Goal: Task Accomplishment & Management: Manage account settings

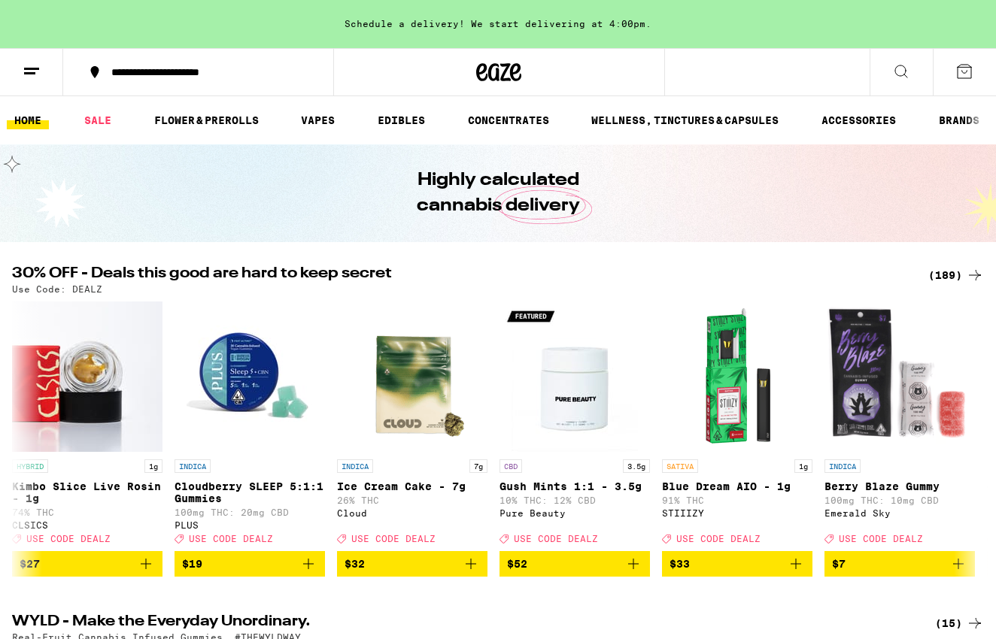
click at [245, 75] on div "**********" at bounding box center [207, 72] width 207 height 11
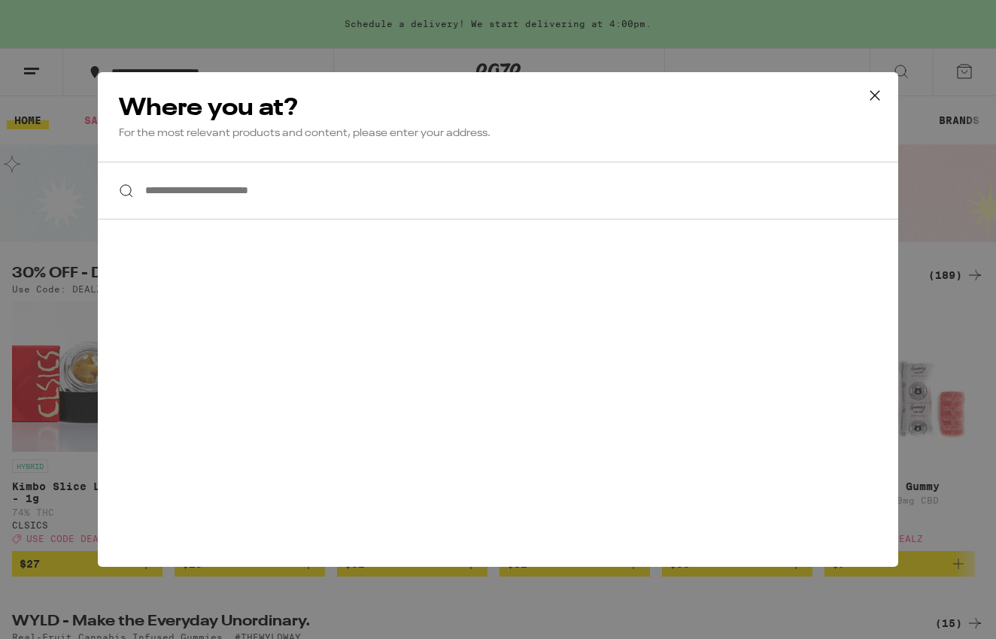
click at [205, 177] on input "**********" at bounding box center [498, 191] width 800 height 58
click at [869, 90] on icon at bounding box center [874, 95] width 23 height 23
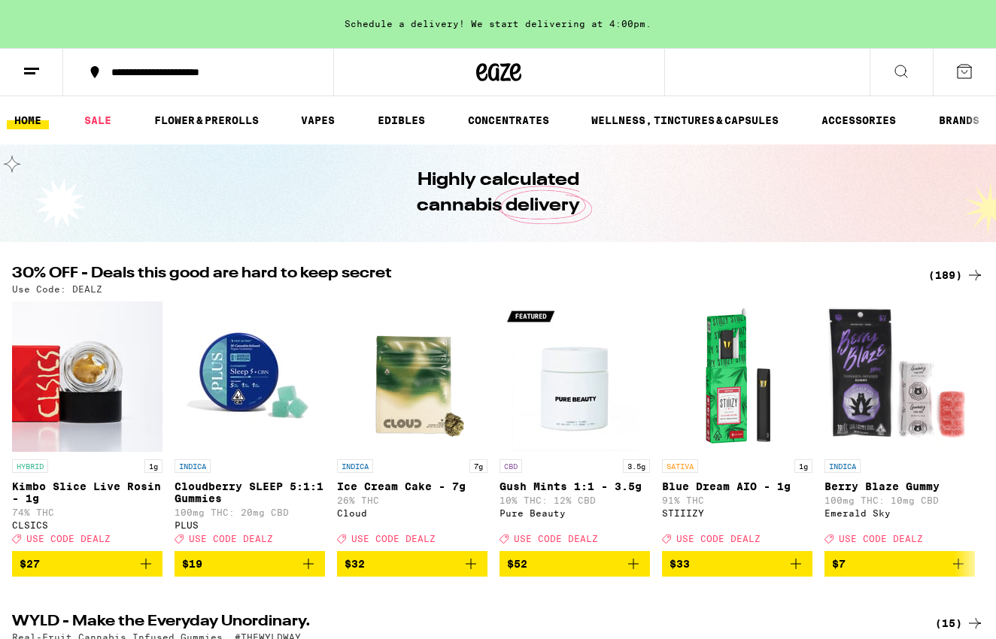
click at [35, 81] on button at bounding box center [31, 72] width 63 height 47
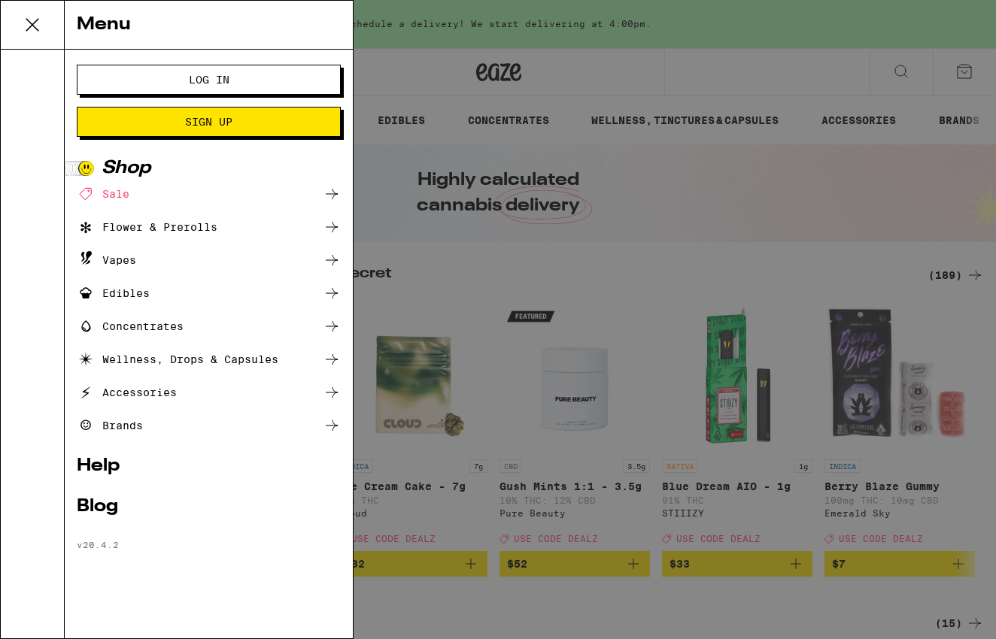
click at [409, 277] on div "Menu Log In Sign Up Shop Sale Flower & Prerolls Vapes Edibles Concentrates Well…" at bounding box center [498, 319] width 996 height 639
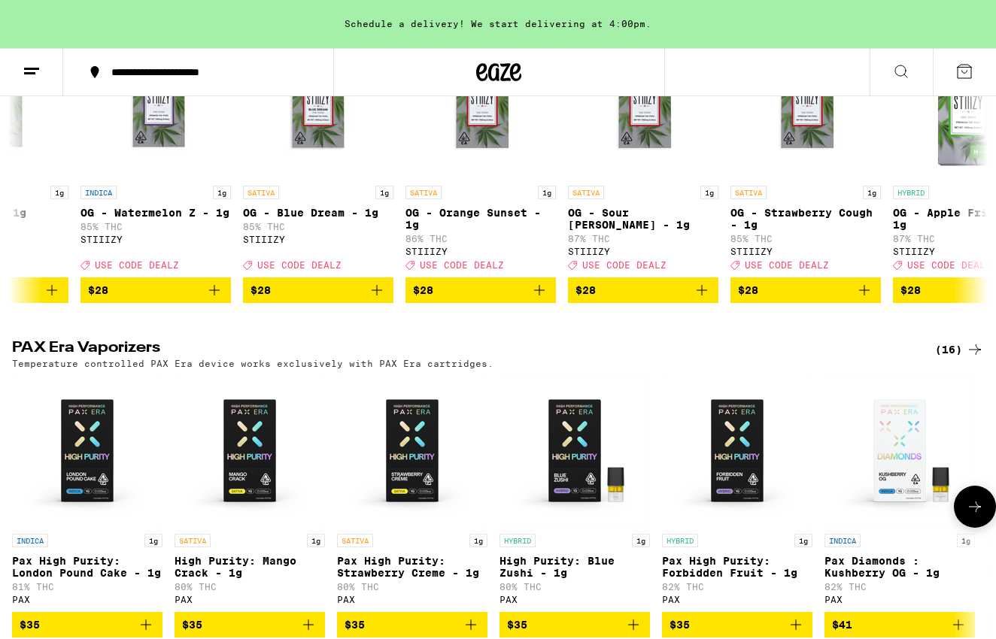
scroll to position [3051, 0]
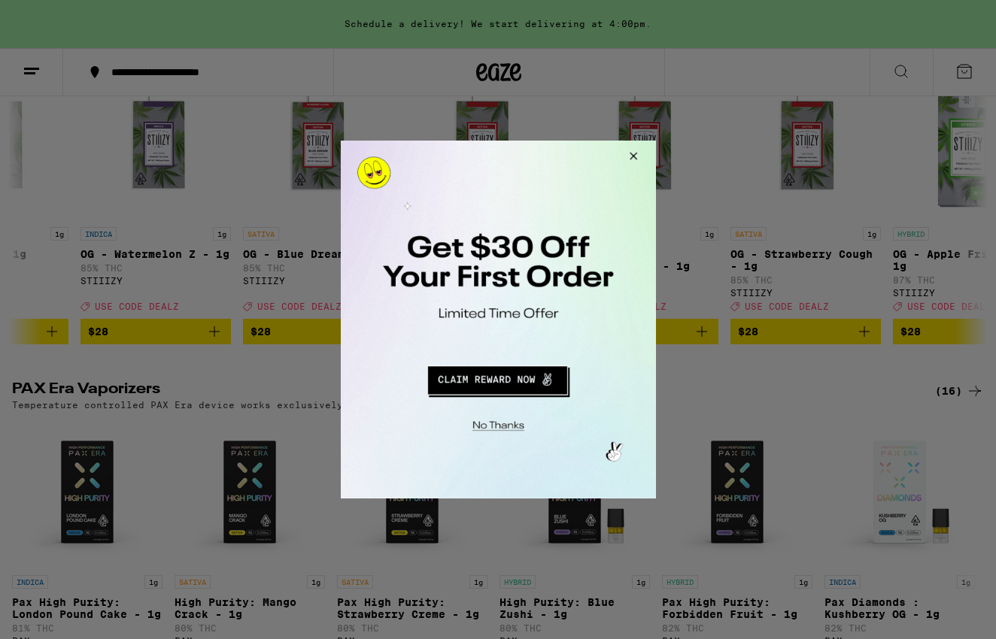
click at [630, 146] on button "Close Modal" at bounding box center [630, 159] width 41 height 36
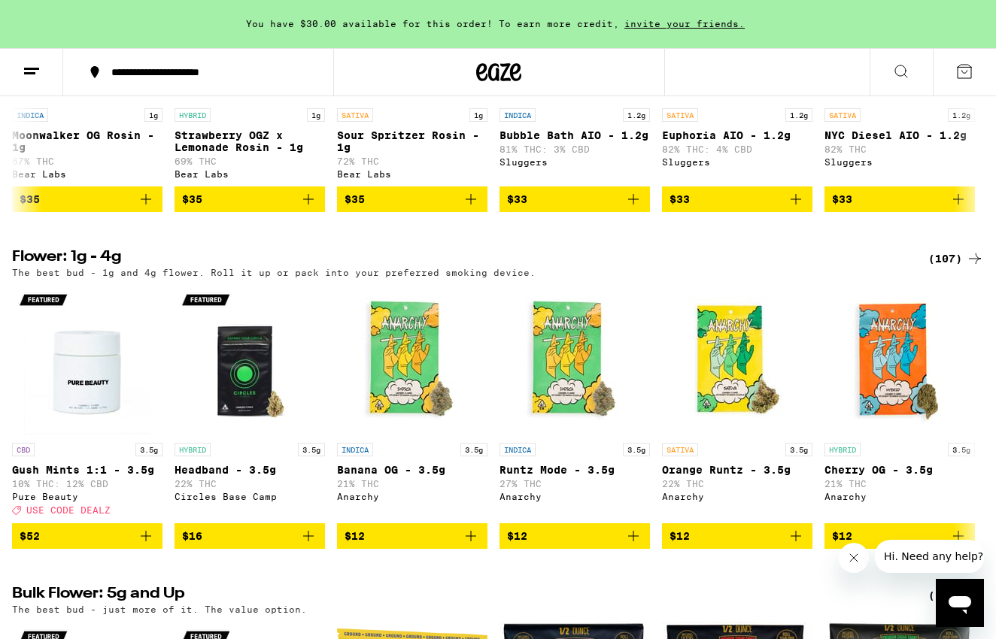
scroll to position [14, 0]
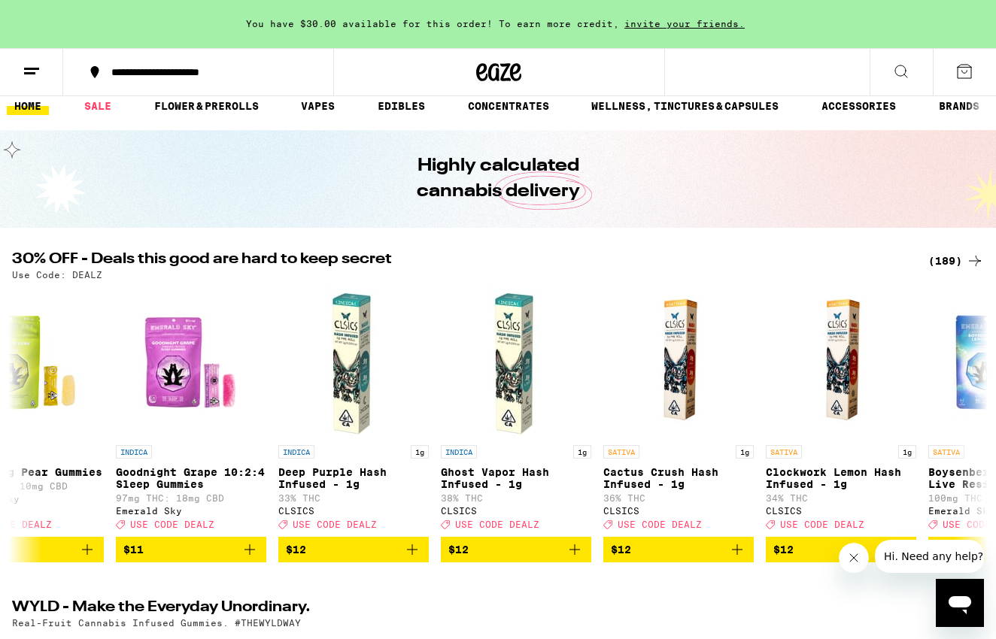
click at [31, 57] on button at bounding box center [31, 72] width 63 height 47
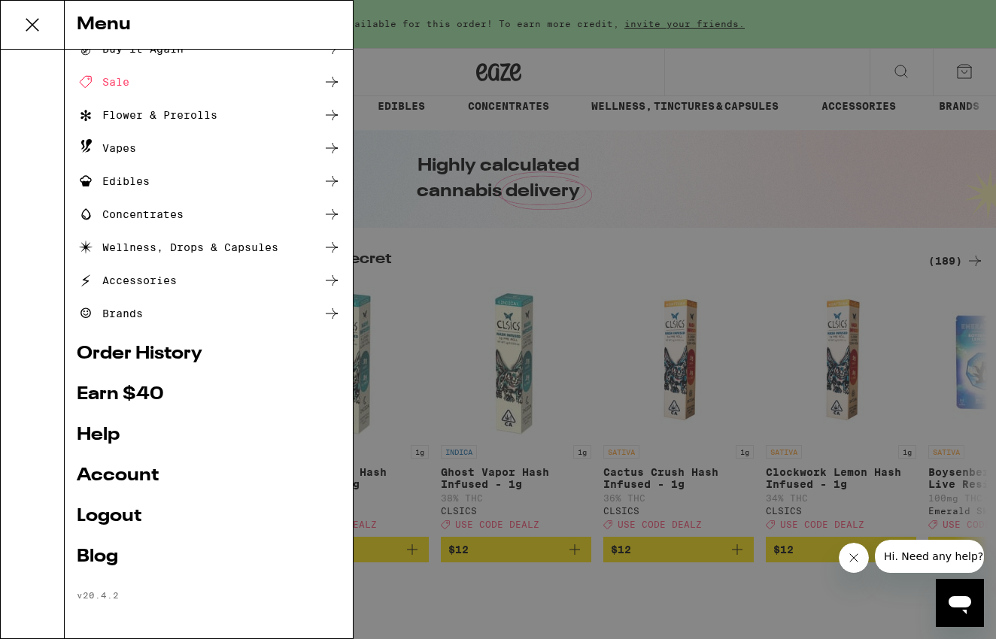
scroll to position [52, 0]
click at [94, 472] on link "Account" at bounding box center [209, 476] width 264 height 18
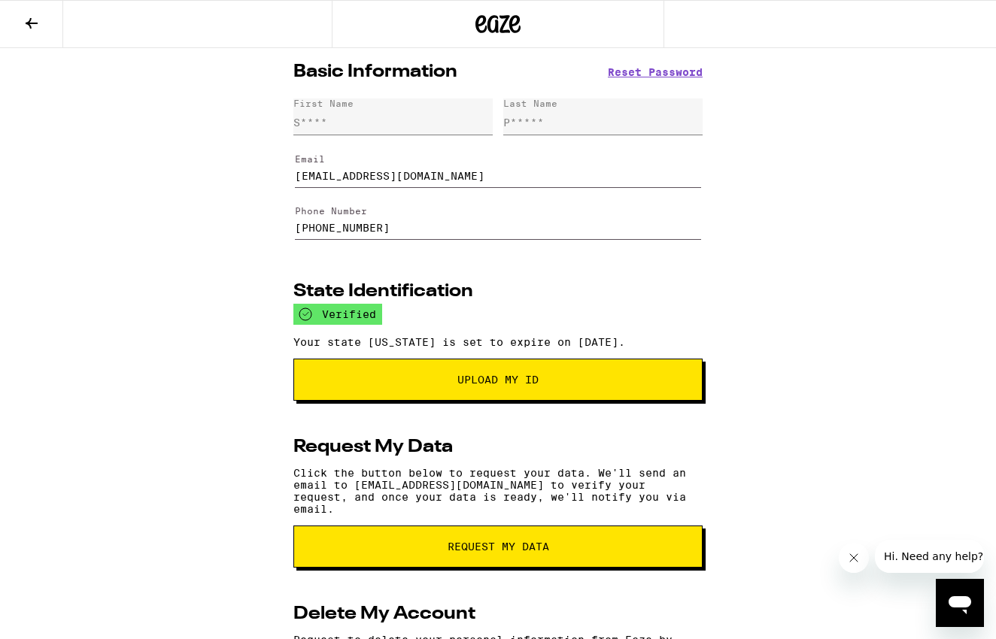
click at [402, 232] on input "[PHONE_NUMBER]" at bounding box center [498, 220] width 406 height 42
click at [377, 231] on input "[PHONE_NUMBER]" at bounding box center [498, 220] width 406 height 42
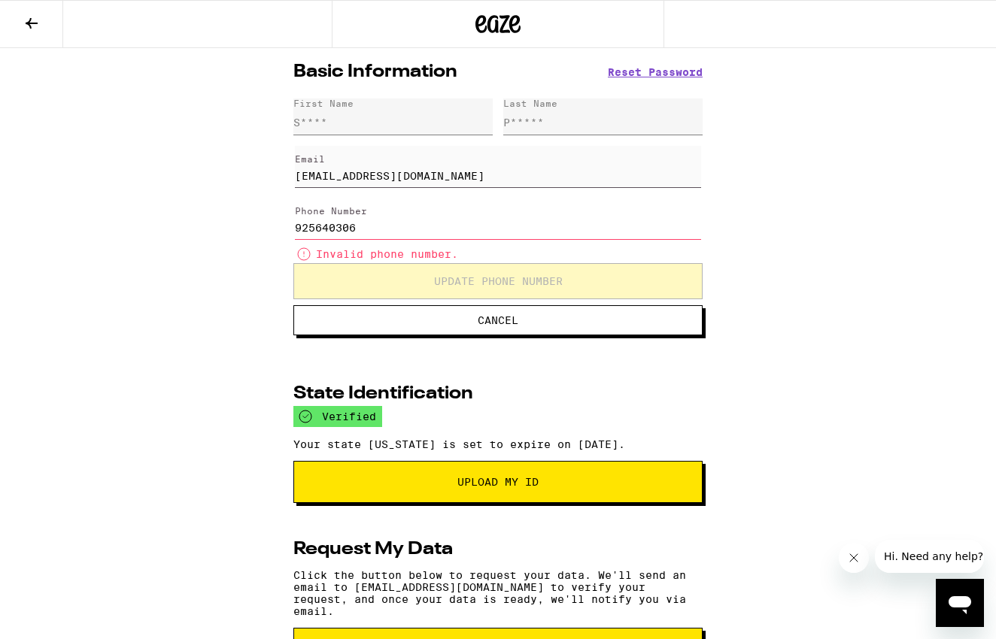
type input "(925) 640-3069"
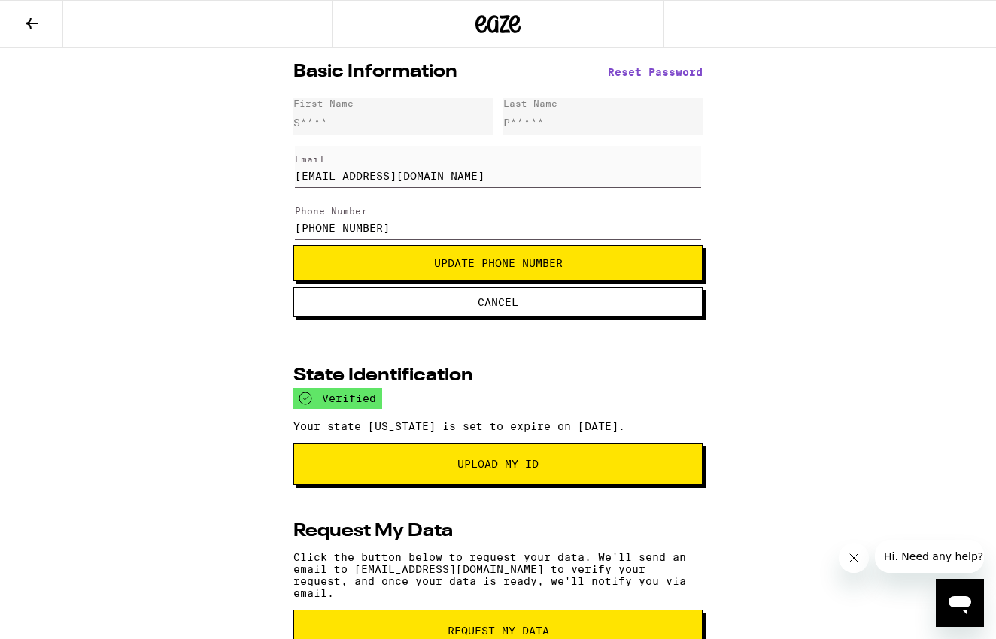
click at [390, 281] on button "Update Phone Number" at bounding box center [497, 263] width 409 height 36
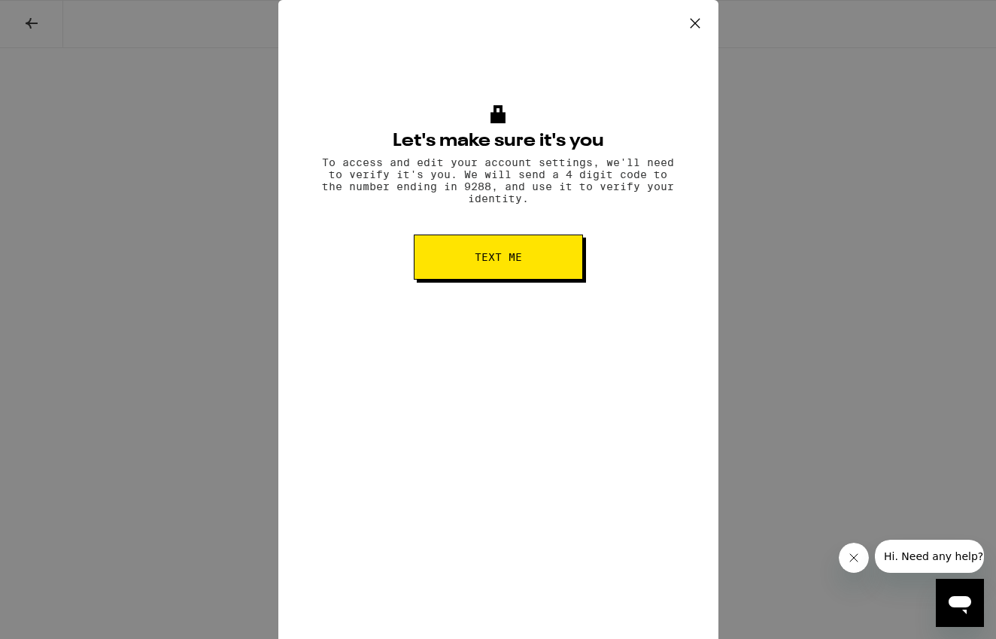
click at [701, 22] on icon at bounding box center [695, 23] width 23 height 23
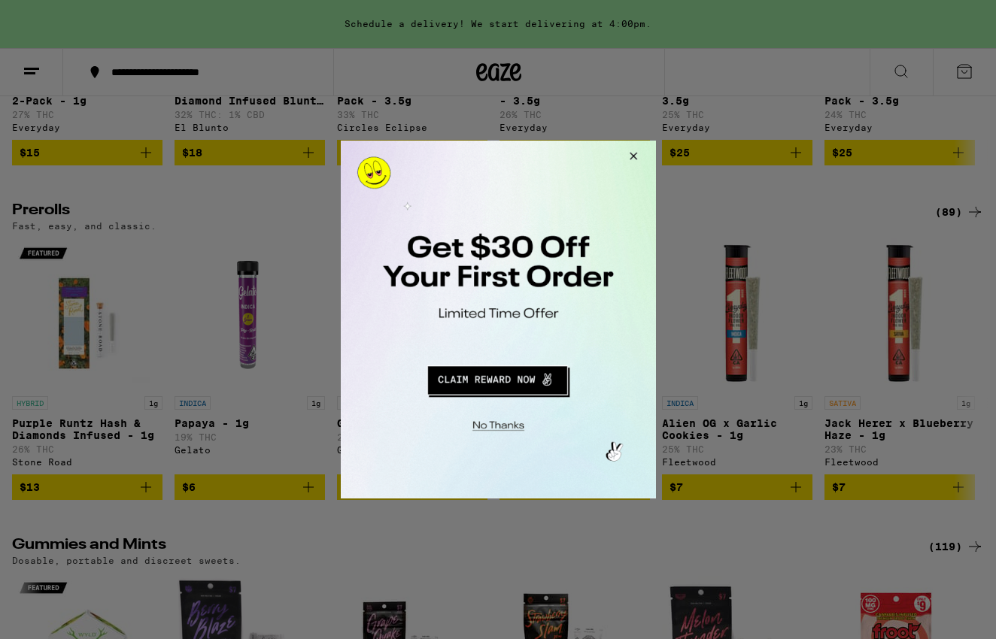
click at [634, 156] on button "Close Modal" at bounding box center [630, 159] width 41 height 36
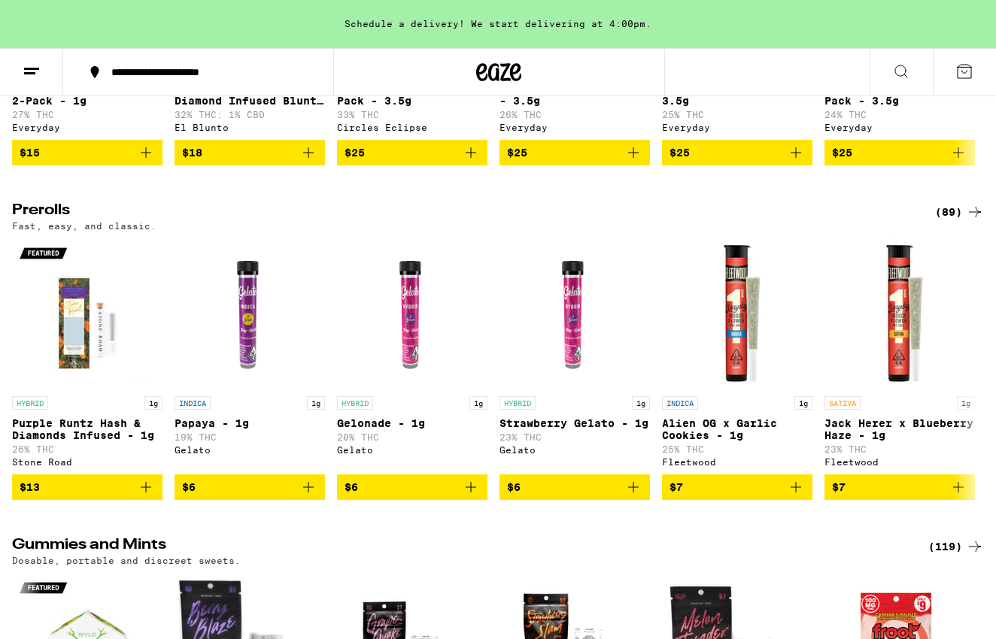
click at [30, 68] on line at bounding box center [31, 68] width 15 height 0
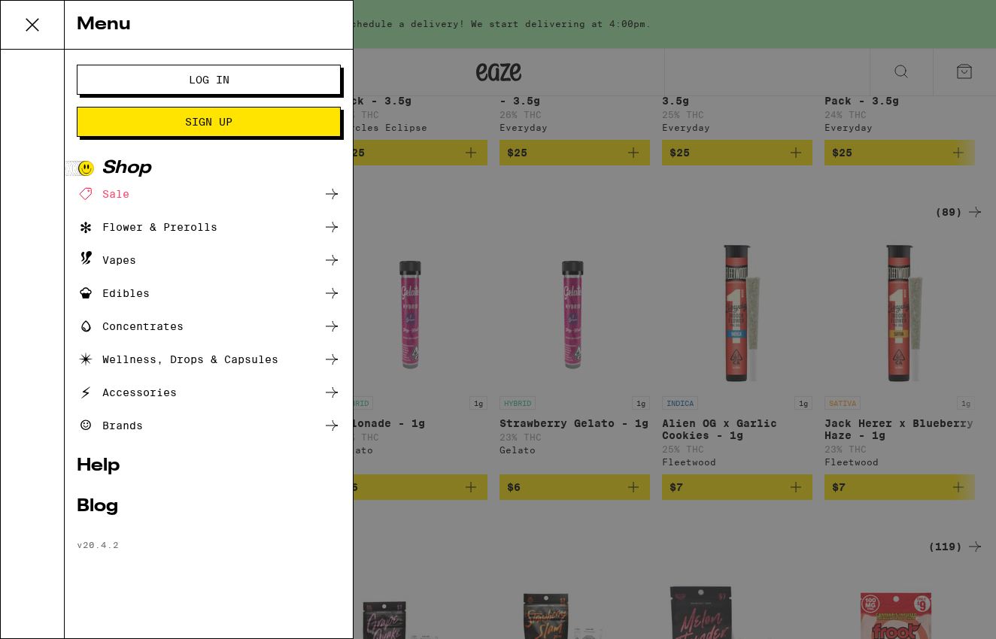
click at [153, 126] on span "Sign Up" at bounding box center [209, 122] width 142 height 11
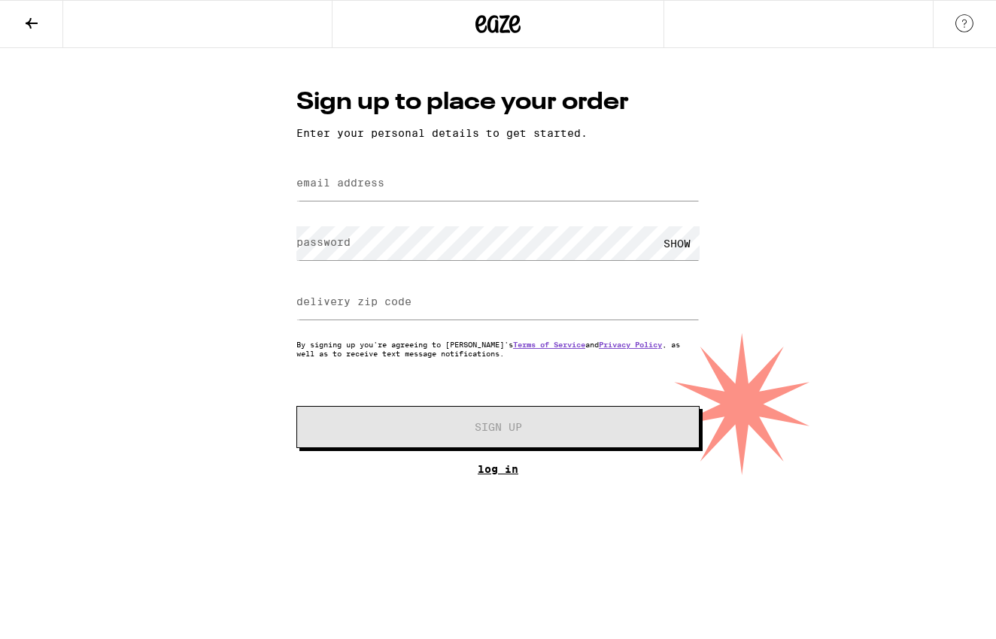
click at [484, 467] on link "Log In" at bounding box center [497, 469] width 403 height 12
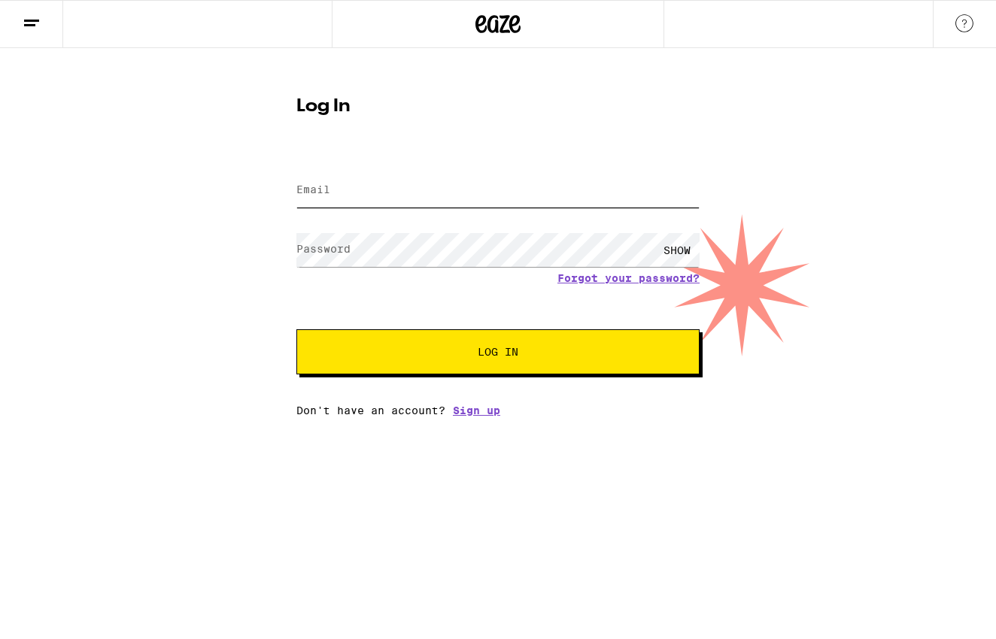
paste input "[EMAIL_ADDRESS][DOMAIN_NAME]:Fal-cons35"
drag, startPoint x: 470, startPoint y: 189, endPoint x: 665, endPoint y: 188, distance: 195.5
click at [666, 189] on input "[EMAIL_ADDRESS][DOMAIN_NAME]:Fal-cons35" at bounding box center [497, 191] width 403 height 34
type input "[EMAIL_ADDRESS][DOMAIN_NAME]"
click at [514, 348] on span "Log In" at bounding box center [497, 352] width 41 height 11
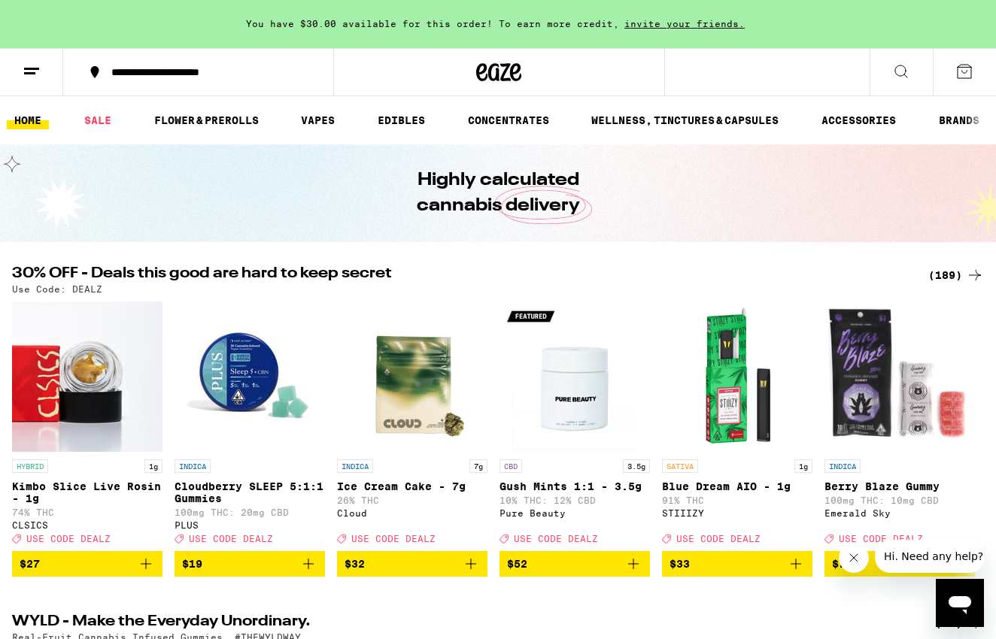
click at [41, 71] on button at bounding box center [31, 72] width 63 height 47
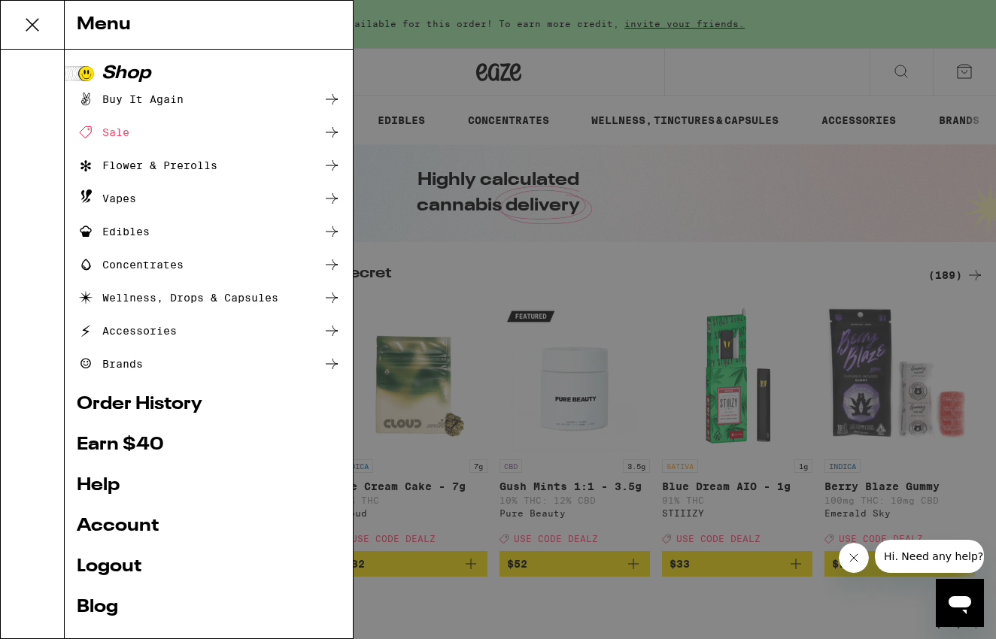
click at [38, 71] on div at bounding box center [33, 344] width 64 height 589
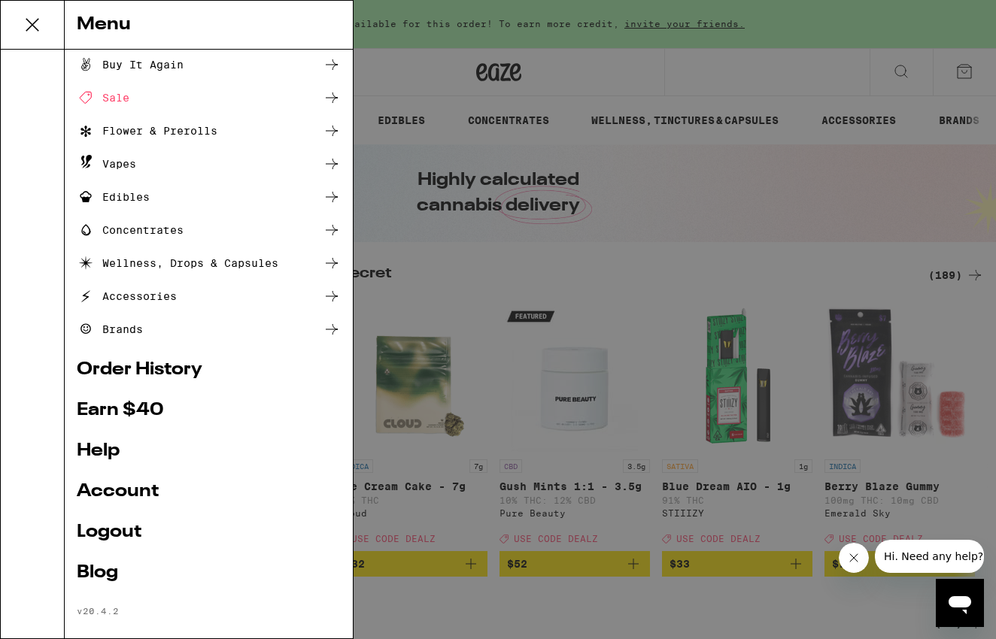
click at [129, 492] on link "Account" at bounding box center [209, 492] width 264 height 18
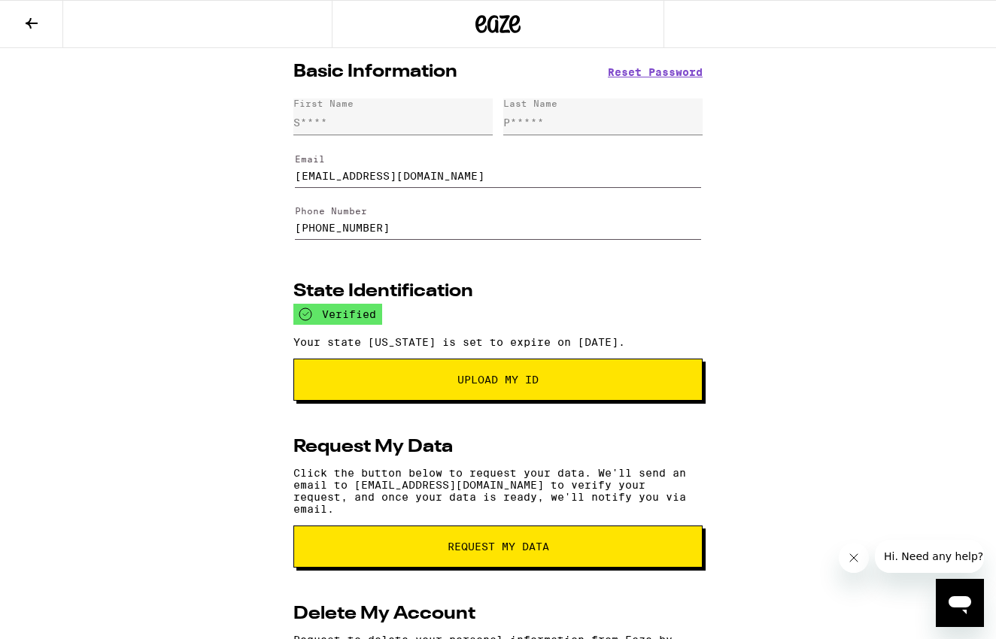
drag, startPoint x: 384, startPoint y: 236, endPoint x: 290, endPoint y: 236, distance: 94.0
click at [290, 236] on div "Basic Information Reset Password First Name S**** Last Name P***** Email [EMAIL…" at bounding box center [497, 416] width 433 height 736
